Goal: Check status: Check status

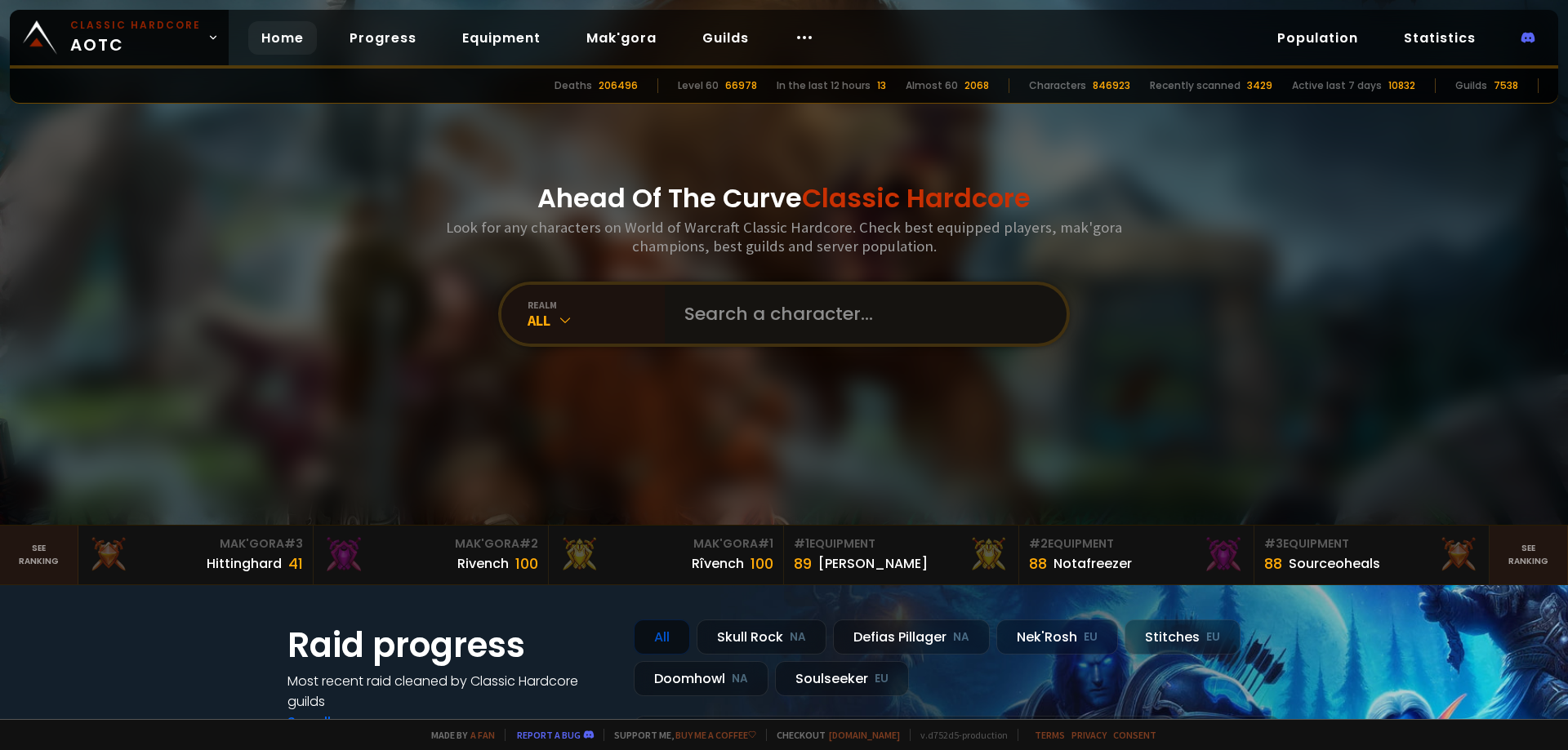
click at [719, 304] on input "text" at bounding box center [861, 314] width 372 height 59
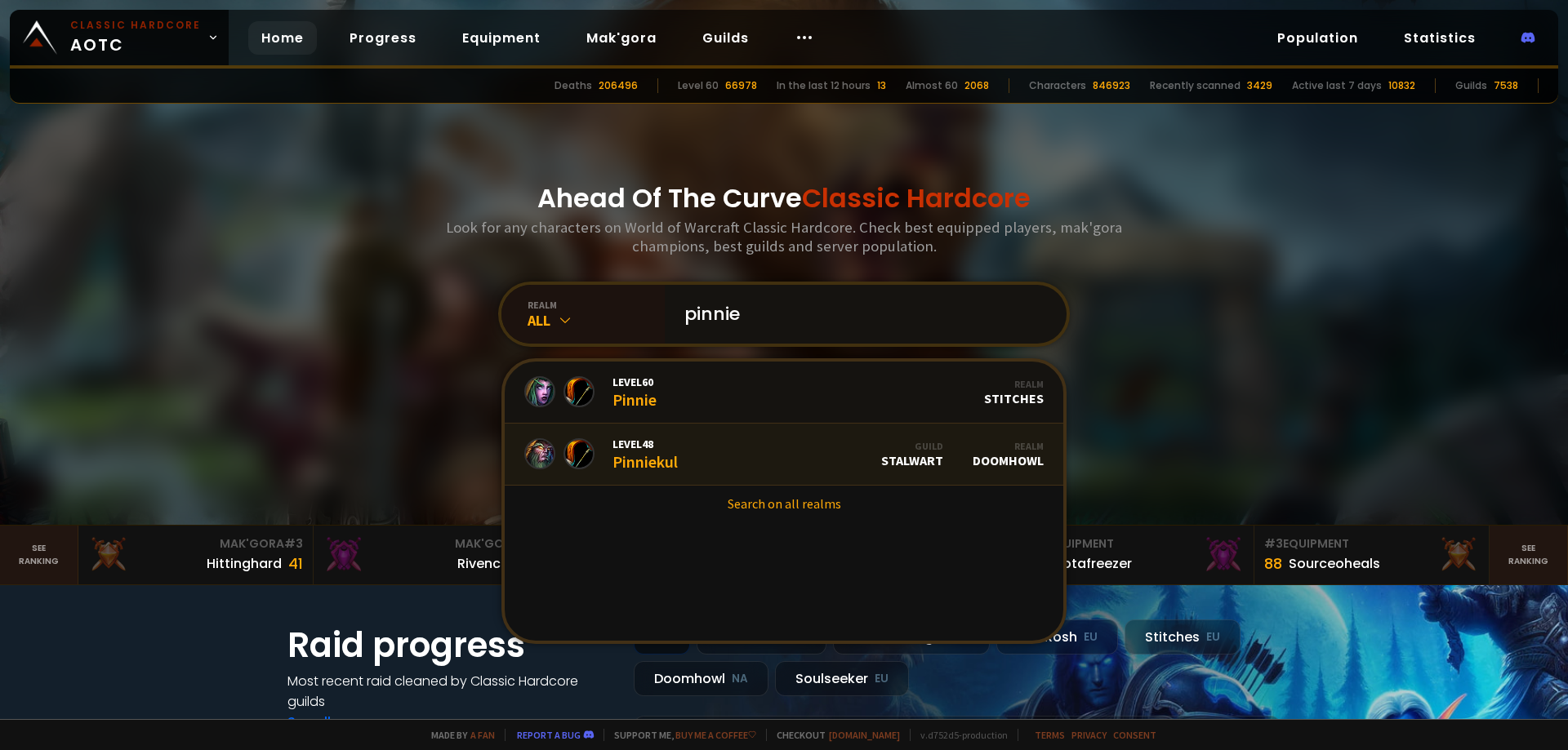
type input "pinnie"
click at [684, 464] on link "Level 48 Pinniekul Guild Stalwart Realm Doomhowl" at bounding box center [784, 455] width 558 height 62
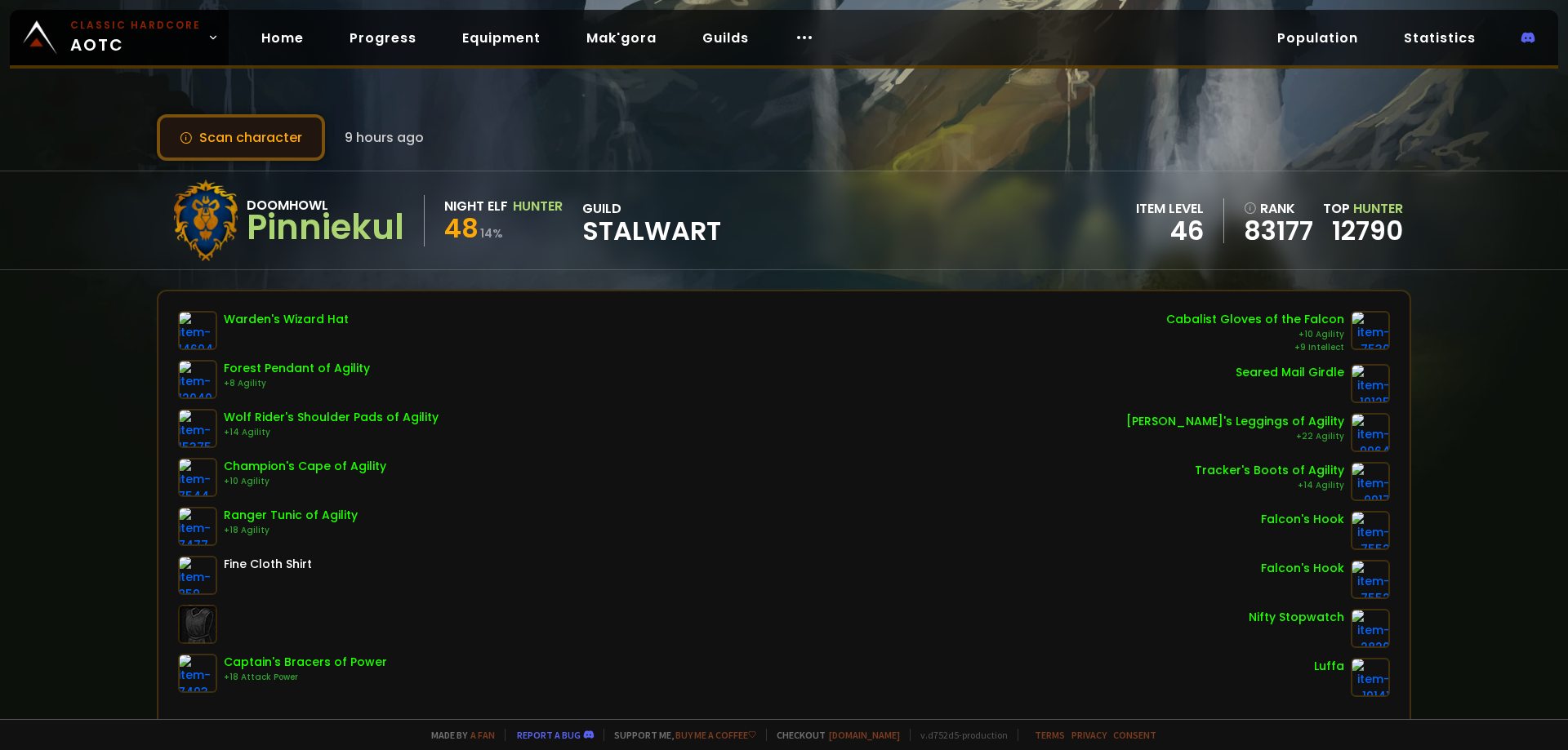
click at [197, 124] on button "Scan character" at bounding box center [241, 138] width 168 height 47
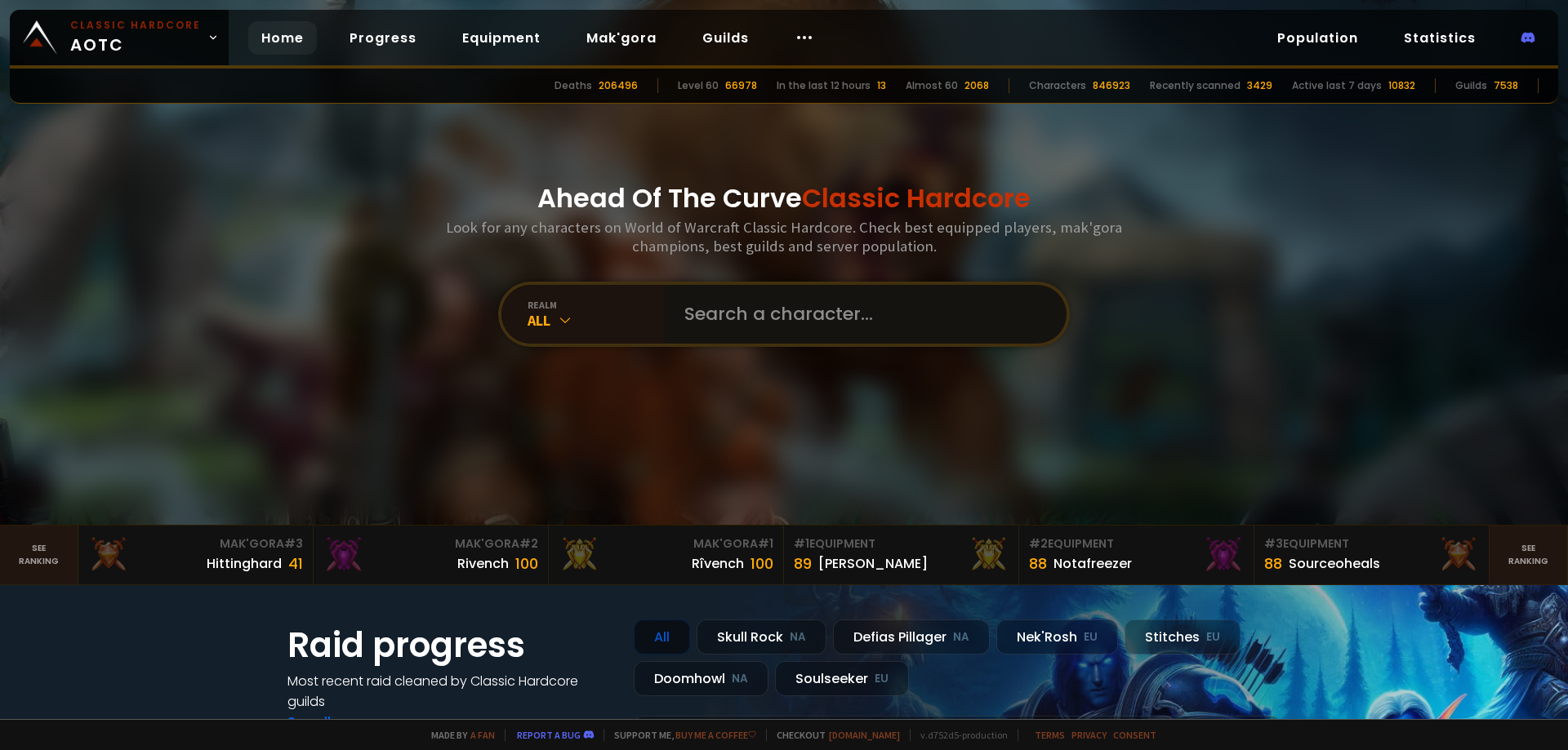
click at [778, 311] on input "text" at bounding box center [861, 314] width 372 height 59
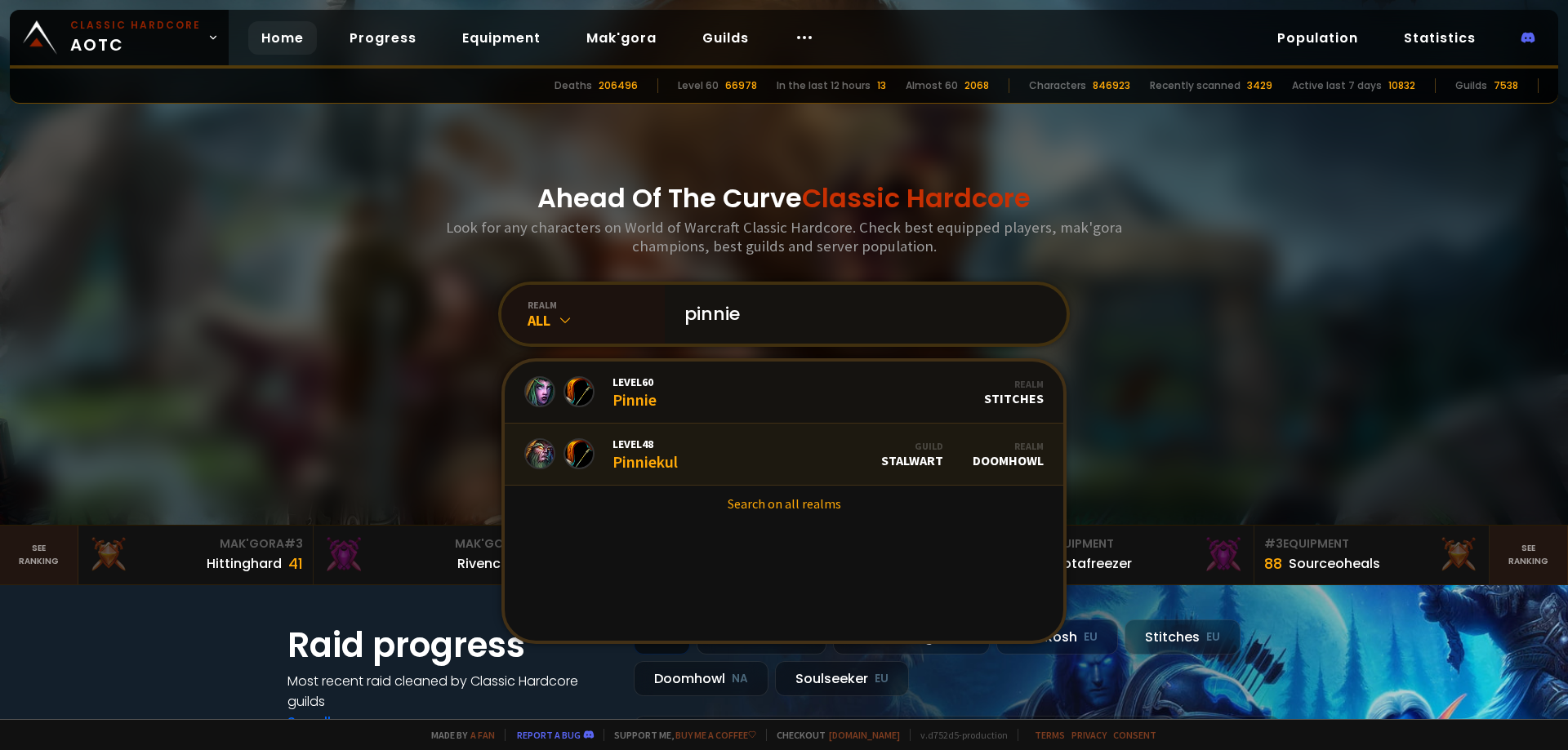
type input "pinnie"
click at [695, 464] on link "Level 48 Pinniekul Guild Stalwart Realm Doomhowl" at bounding box center [784, 455] width 558 height 62
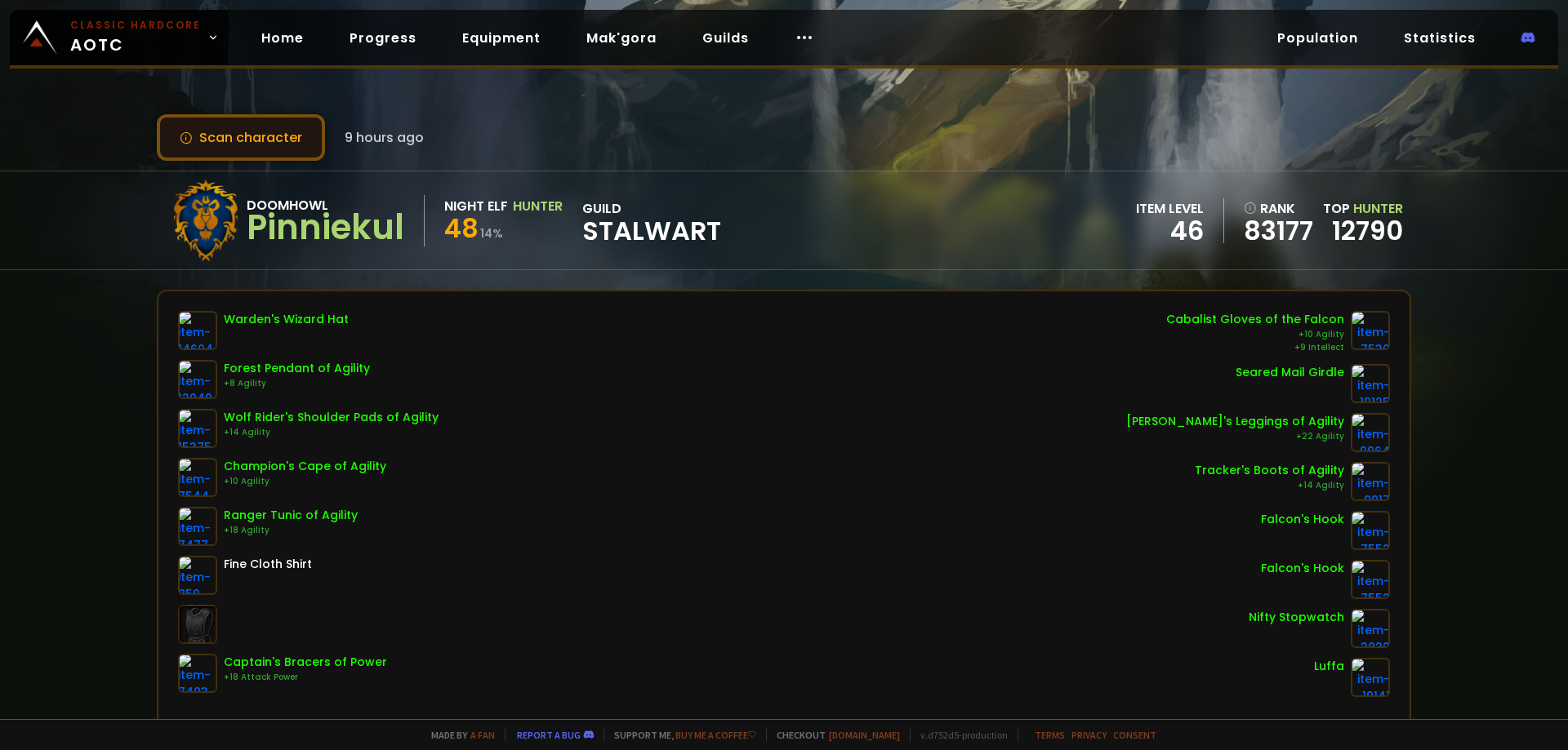
click at [203, 137] on button "Scan character" at bounding box center [241, 138] width 168 height 47
click at [239, 134] on button "Scan character" at bounding box center [241, 138] width 168 height 47
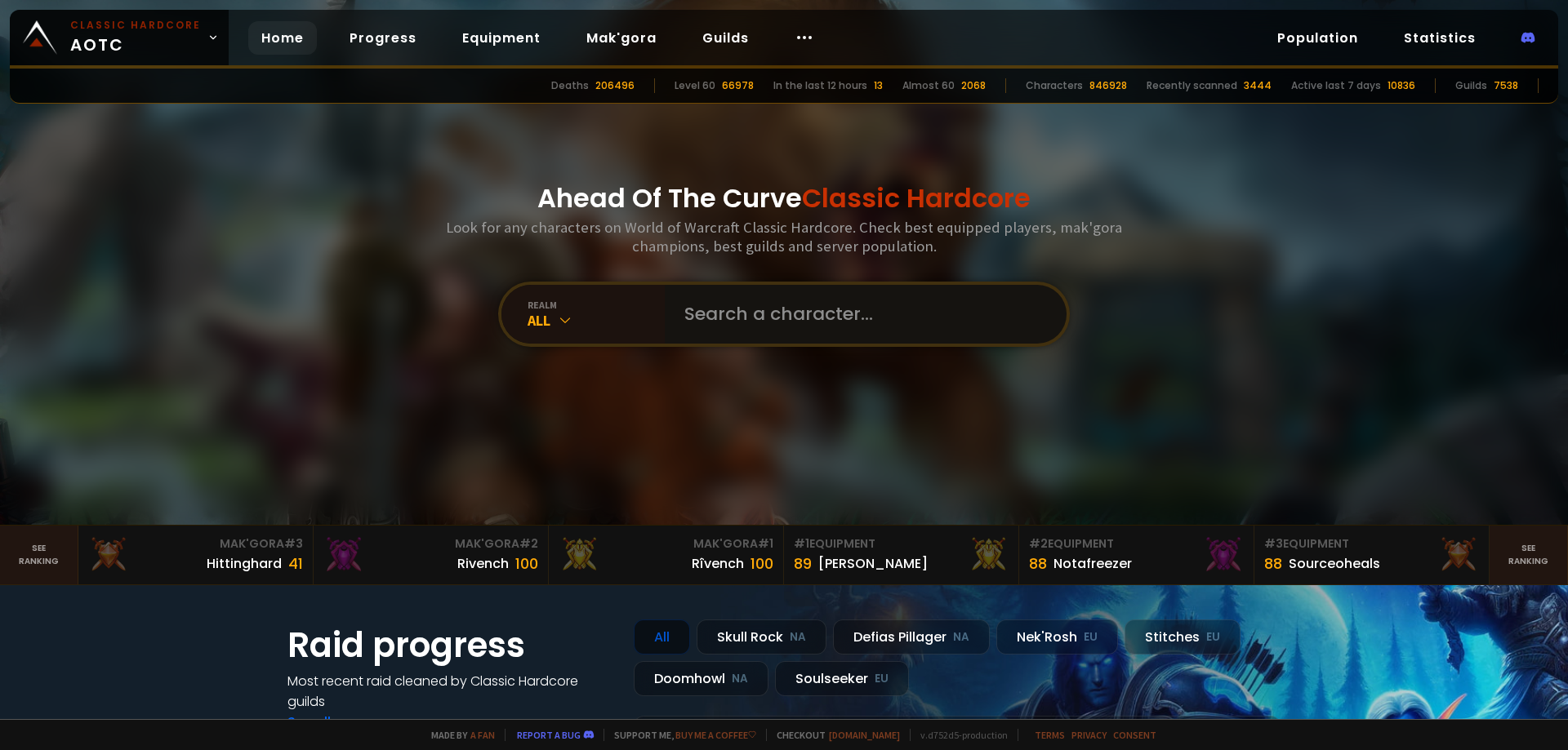
click at [844, 312] on input "text" at bounding box center [861, 314] width 372 height 59
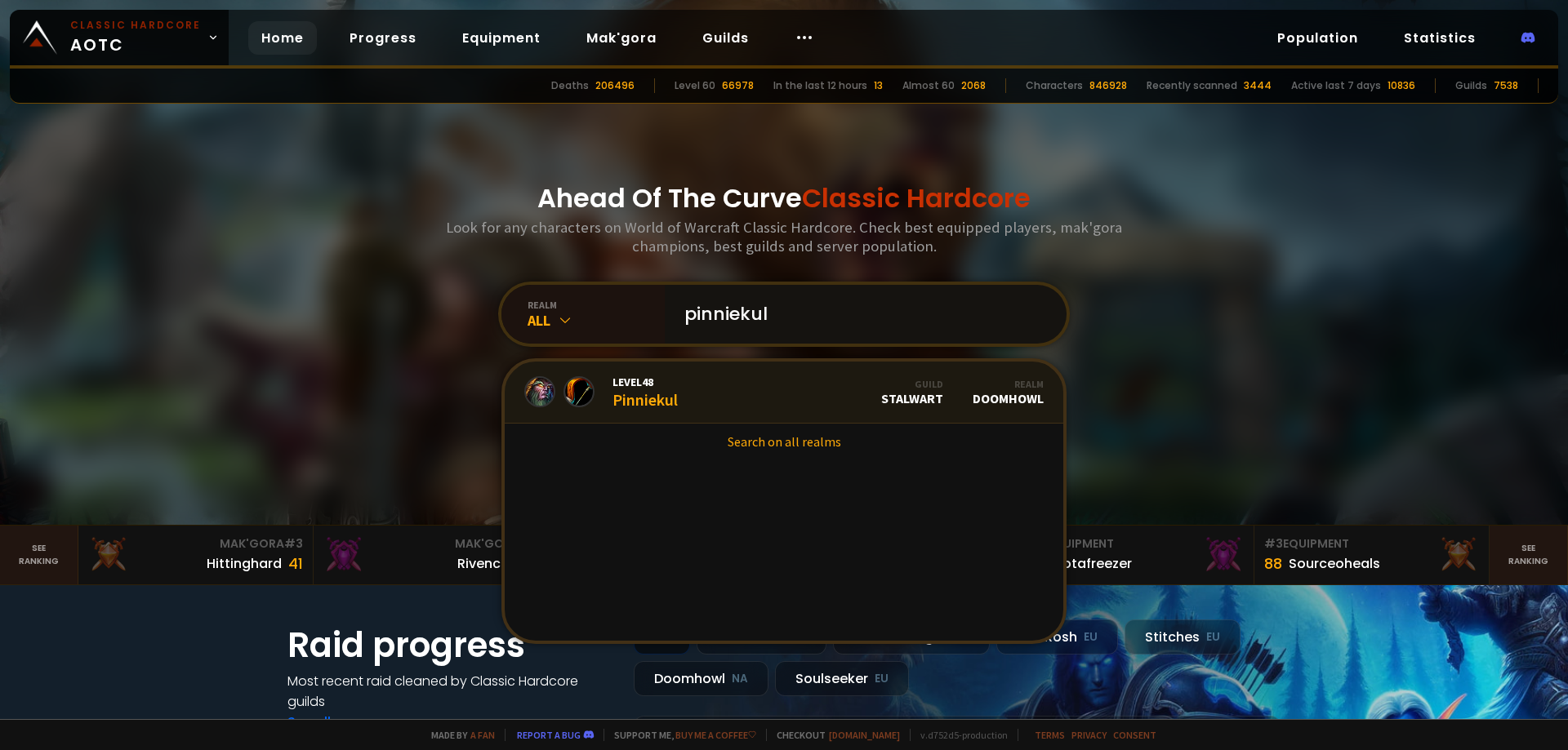
type input "pinniekul"
click at [730, 403] on link "Level 48 Pinniekul Guild Stalwart Realm Doomhowl" at bounding box center [784, 392] width 558 height 62
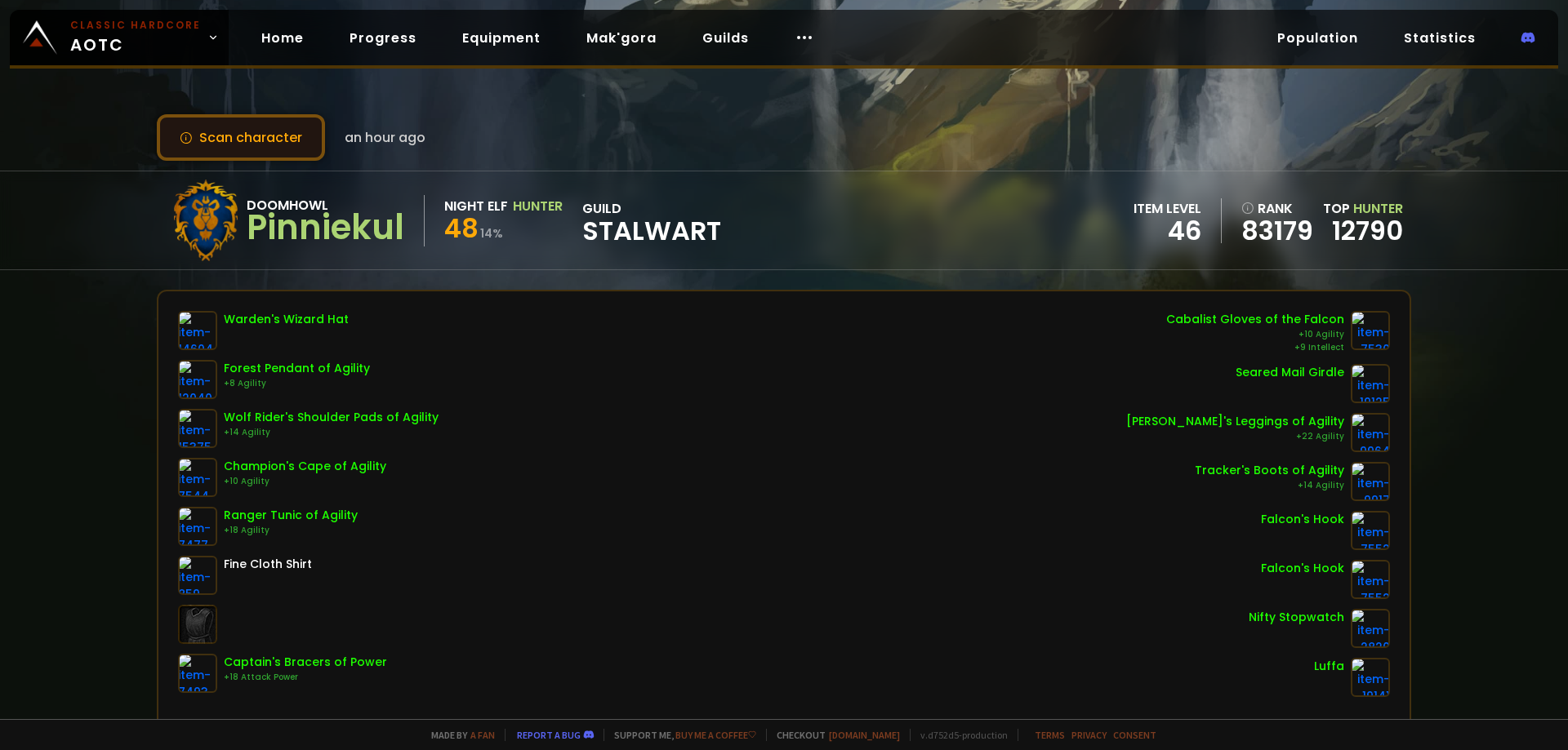
click at [248, 145] on button "Scan character" at bounding box center [241, 138] width 168 height 47
